Goal: Information Seeking & Learning: Learn about a topic

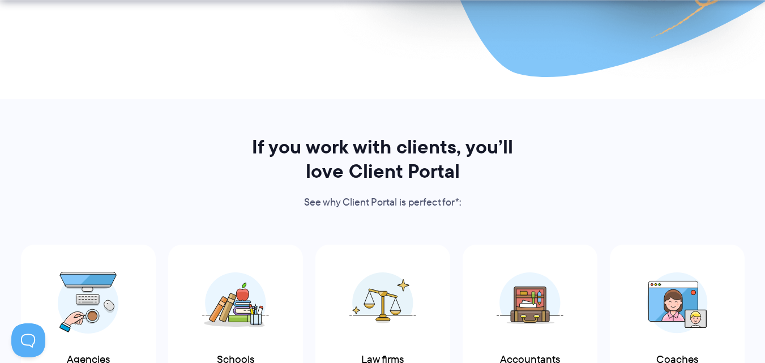
scroll to position [566, 0]
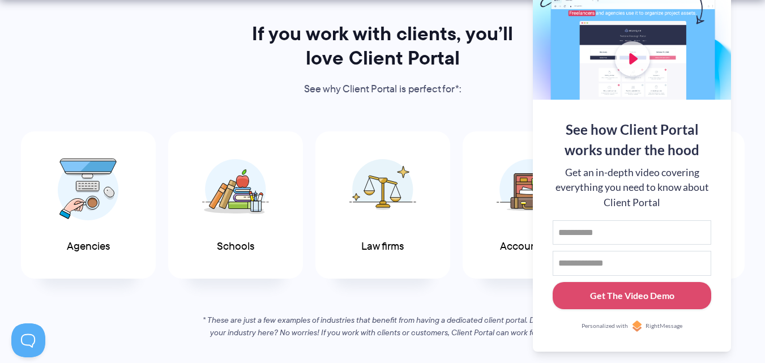
click at [746, 61] on div "If you work with clients, you’ll love Client Portal See why Client Portal is pe…" at bounding box center [382, 181] width 765 height 318
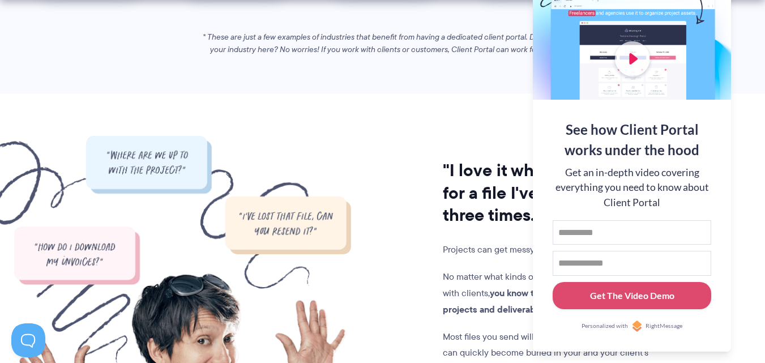
click at [453, 110] on section ""I love it when a client asks for a file I've already sent three times." —No on…" at bounding box center [382, 305] width 765 height 424
click at [711, 17] on div at bounding box center [632, 25] width 198 height 147
click at [752, 12] on button at bounding box center [751, 14] width 14 height 14
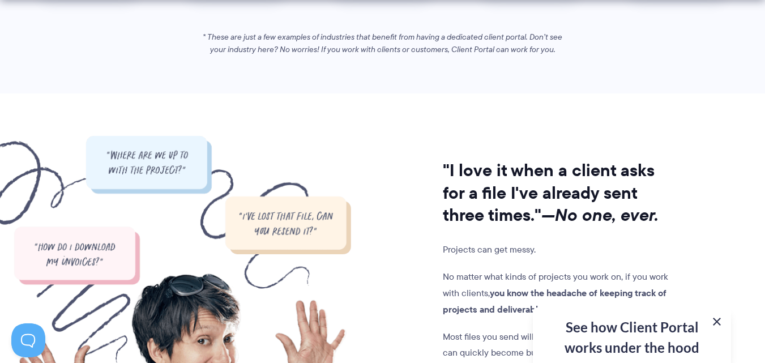
click at [716, 322] on button at bounding box center [717, 322] width 14 height 14
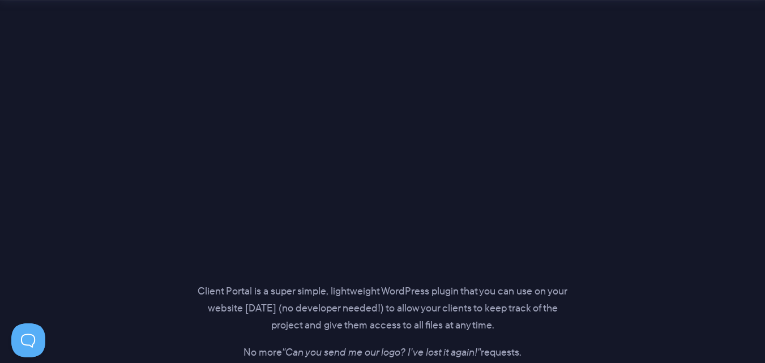
scroll to position [1642, 0]
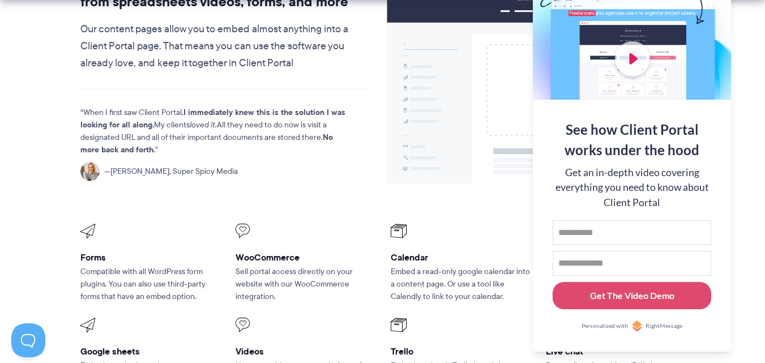
scroll to position [1623, 0]
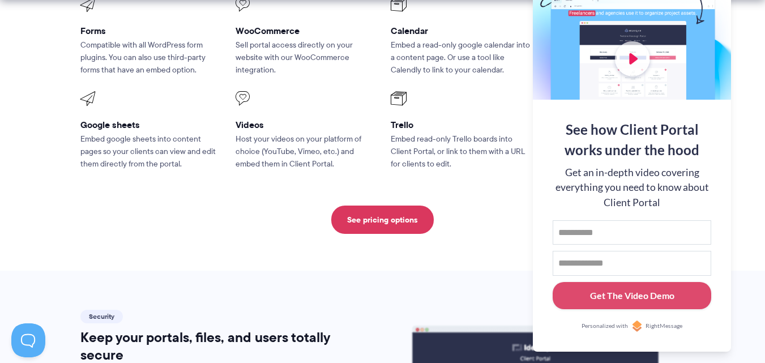
click at [713, 17] on div at bounding box center [632, 25] width 198 height 147
click at [750, 11] on button at bounding box center [751, 14] width 14 height 14
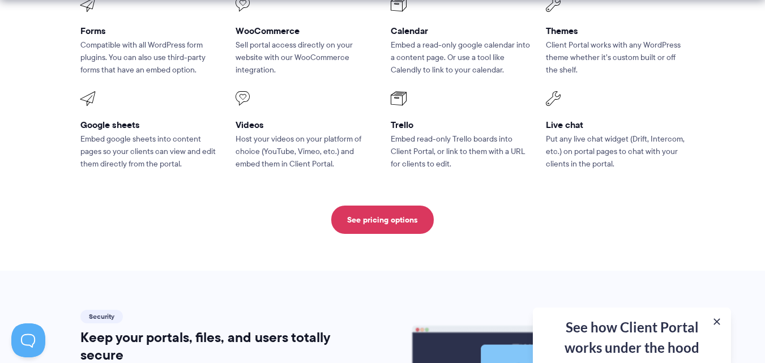
click at [608, 177] on li "Live chat Put any live chat widget (Drift, Intercom, etc.) on portal pages to c…" at bounding box center [615, 131] width 155 height 95
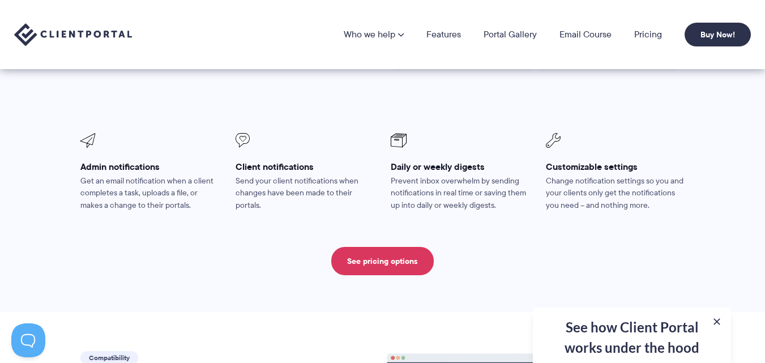
scroll to position [0, 0]
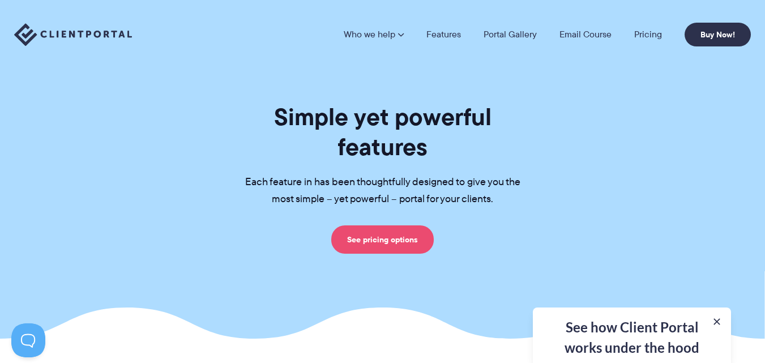
click at [353, 242] on link "See pricing options" at bounding box center [382, 239] width 103 height 28
